Goal: Check status: Check status

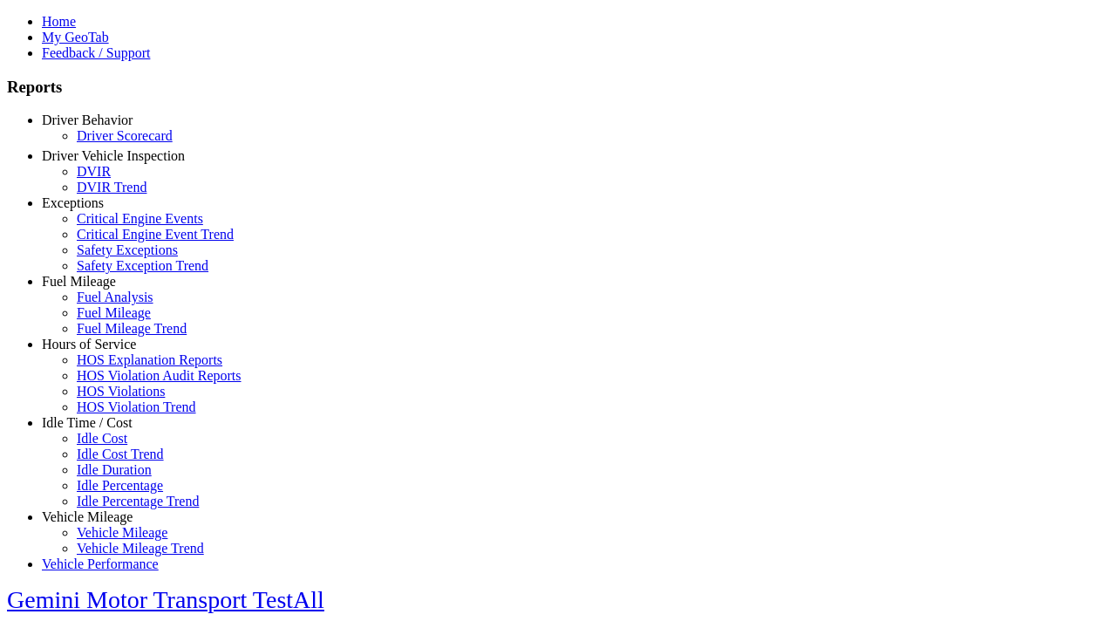
scroll to position [2, 0]
click at [113, 143] on link "Driver Scorecard" at bounding box center [125, 135] width 96 height 15
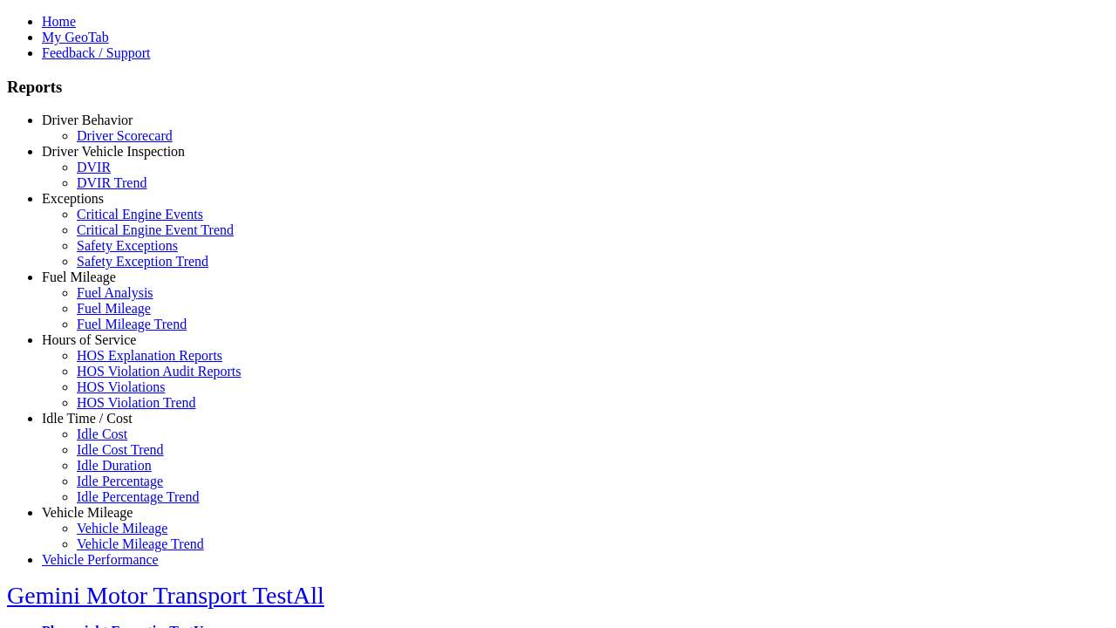
type input "*********"
